Goal: Information Seeking & Learning: Learn about a topic

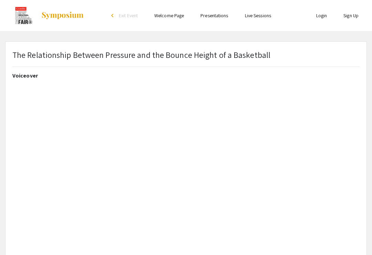
select select "custom"
type input "0"
select select "auto"
type input "1"
select select "auto"
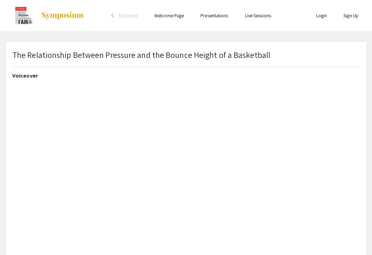
select select "custom"
type input "0"
select select "auto"
type input "1"
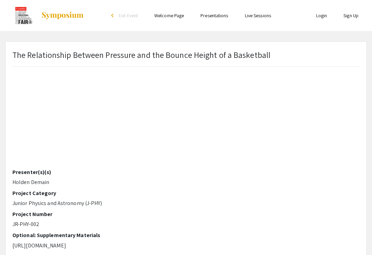
select select "auto"
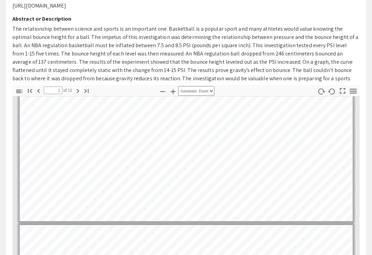
type input "1"
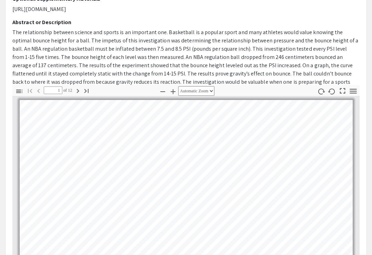
scroll to position [166, 0]
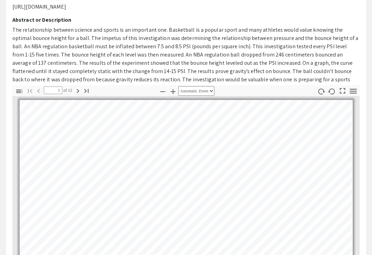
click at [348, 92] on icon "button" at bounding box center [352, 90] width 9 height 9
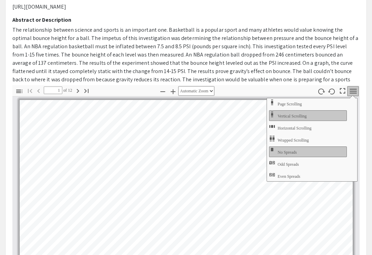
click at [350, 70] on p "The relationship between science and sports is an important one. Basketball is …" at bounding box center [185, 59] width 347 height 66
click at [351, 87] on icon "button" at bounding box center [352, 90] width 9 height 9
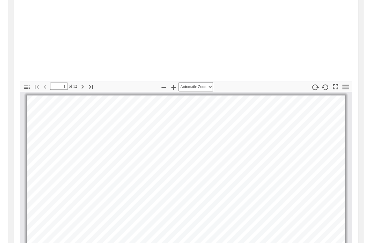
scroll to position [0, 0]
